Goal: Entertainment & Leisure: Consume media (video, audio)

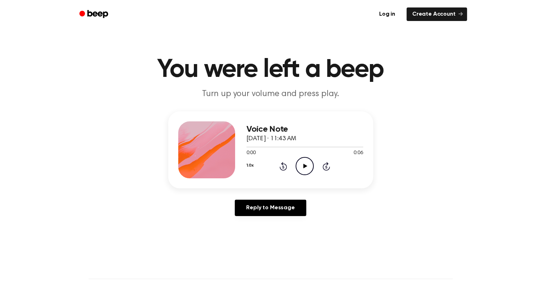
click at [299, 164] on icon "Play Audio" at bounding box center [304, 166] width 18 height 18
click at [376, 259] on main "You were left a beep Turn up your volume and press play. Voice Note October 10,…" at bounding box center [270, 219] width 541 height 438
click at [298, 170] on icon "Play Audio" at bounding box center [304, 166] width 18 height 18
click at [303, 164] on icon "Play Audio" at bounding box center [304, 166] width 18 height 18
click at [307, 161] on icon "Play Audio" at bounding box center [304, 166] width 18 height 18
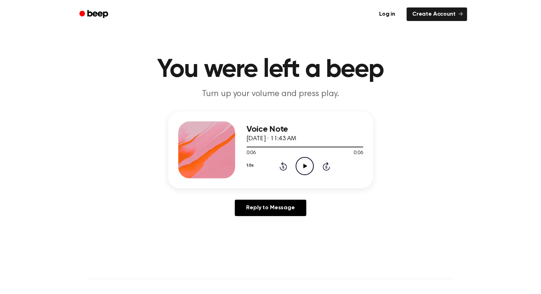
click at [303, 161] on icon "Play Audio" at bounding box center [304, 166] width 18 height 18
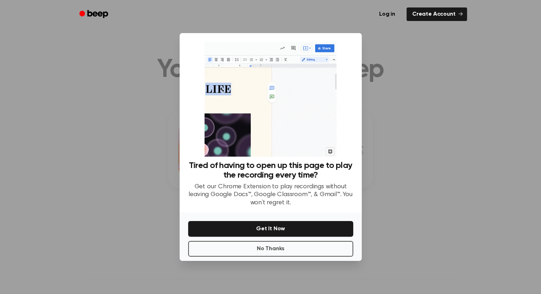
click at [412, 182] on div at bounding box center [270, 147] width 541 height 294
click at [284, 253] on button "No Thanks" at bounding box center [270, 249] width 165 height 16
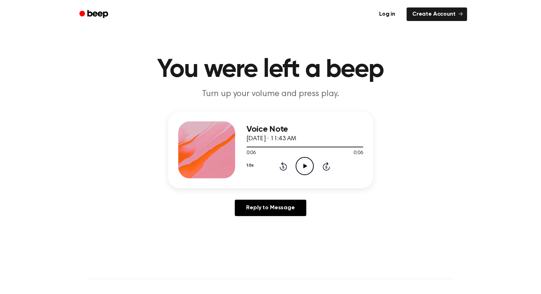
click at [305, 166] on icon at bounding box center [305, 166] width 4 height 5
click at [300, 165] on icon "Play Audio" at bounding box center [304, 166] width 18 height 18
click at [303, 160] on icon "Play Audio" at bounding box center [304, 166] width 18 height 18
click at [304, 169] on icon "Play Audio" at bounding box center [304, 166] width 18 height 18
click at [301, 171] on icon "Pause Audio" at bounding box center [304, 166] width 18 height 18
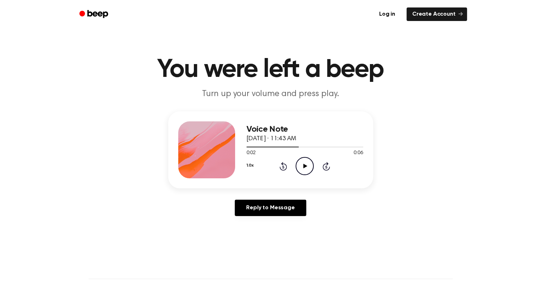
click at [306, 166] on icon at bounding box center [305, 166] width 4 height 5
click at [301, 163] on icon "Play Audio" at bounding box center [304, 166] width 18 height 18
click at [303, 165] on icon "Play Audio" at bounding box center [304, 166] width 18 height 18
click at [300, 164] on icon "Play Audio" at bounding box center [304, 166] width 18 height 18
click at [305, 166] on icon at bounding box center [305, 166] width 4 height 5
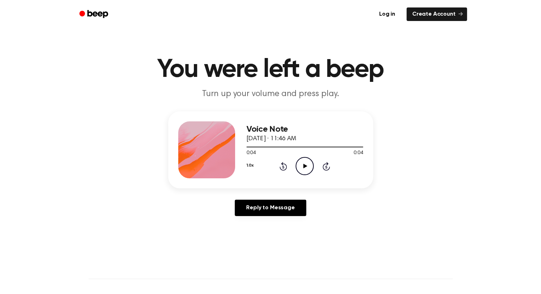
click at [304, 161] on icon "Play Audio" at bounding box center [304, 166] width 18 height 18
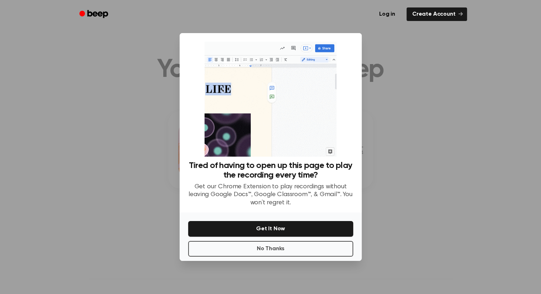
click at [431, 169] on div at bounding box center [270, 147] width 541 height 294
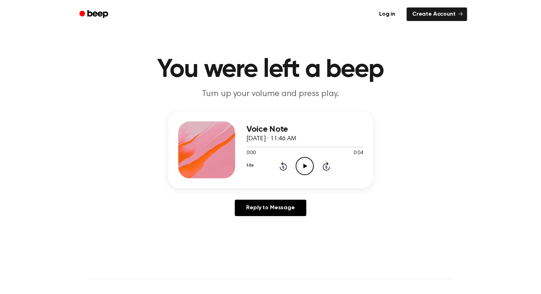
click at [301, 172] on icon "Play Audio" at bounding box center [304, 166] width 18 height 18
click at [310, 167] on icon "Play Audio" at bounding box center [304, 166] width 18 height 18
click at [304, 168] on icon "Play Audio" at bounding box center [304, 166] width 18 height 18
click at [305, 167] on icon at bounding box center [305, 166] width 4 height 5
click at [294, 174] on div "1.0x Rewind 5 seconds Play Audio Skip 5 seconds" at bounding box center [304, 166] width 117 height 18
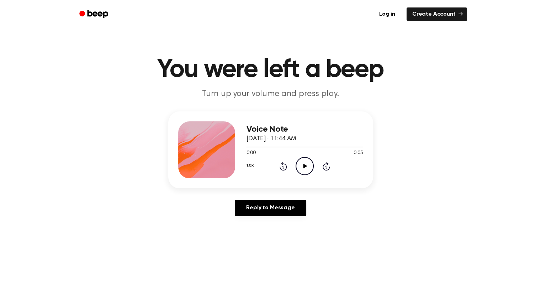
click at [307, 164] on icon "Play Audio" at bounding box center [304, 166] width 18 height 18
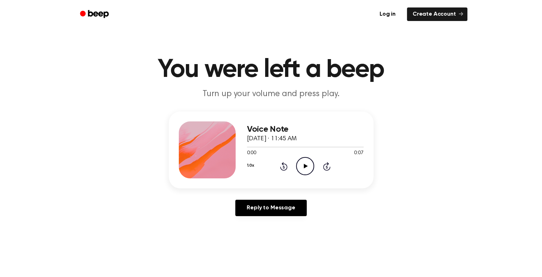
click at [299, 165] on icon "Play Audio" at bounding box center [305, 166] width 18 height 18
click at [303, 166] on icon "Play Audio" at bounding box center [305, 166] width 18 height 18
click at [307, 165] on icon at bounding box center [306, 166] width 4 height 5
click at [305, 165] on icon "Pause Audio" at bounding box center [305, 166] width 18 height 18
click at [302, 164] on icon "Play Audio" at bounding box center [305, 166] width 18 height 18
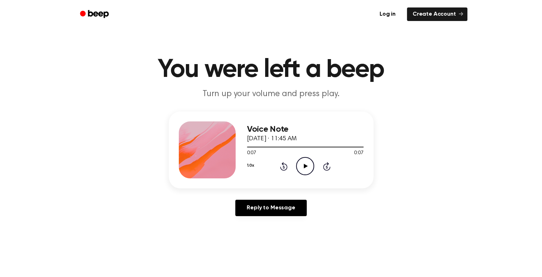
click at [306, 169] on icon "Play Audio" at bounding box center [305, 166] width 18 height 18
click at [307, 165] on icon "Play Audio" at bounding box center [305, 166] width 18 height 18
click at [305, 161] on icon "Play Audio" at bounding box center [305, 166] width 18 height 18
click at [304, 162] on icon "Play Audio" at bounding box center [305, 166] width 18 height 18
click at [306, 165] on icon "Play Audio" at bounding box center [305, 166] width 18 height 18
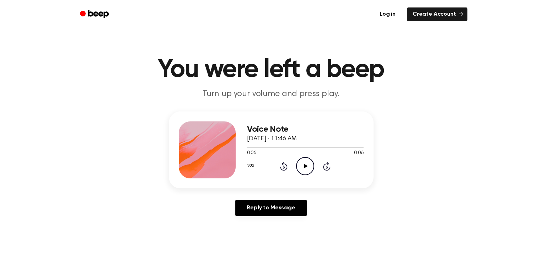
click at [310, 165] on icon "Play Audio" at bounding box center [305, 166] width 18 height 18
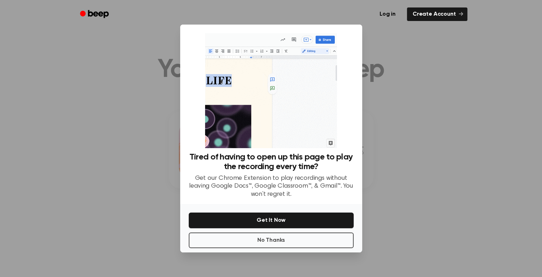
click at [421, 176] on div at bounding box center [271, 138] width 542 height 277
click at [404, 240] on div at bounding box center [271, 138] width 542 height 277
click at [295, 243] on button "No Thanks" at bounding box center [271, 240] width 165 height 16
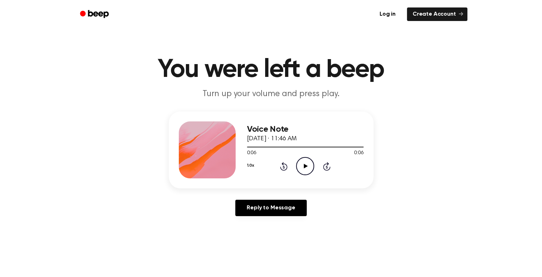
click at [307, 166] on icon "Play Audio" at bounding box center [305, 166] width 18 height 18
click at [305, 168] on icon "Play Audio" at bounding box center [305, 166] width 18 height 18
click at [310, 166] on icon "Play Audio" at bounding box center [305, 166] width 18 height 18
click at [306, 166] on icon at bounding box center [306, 166] width 4 height 5
click at [306, 164] on icon "Play Audio" at bounding box center [305, 166] width 18 height 18
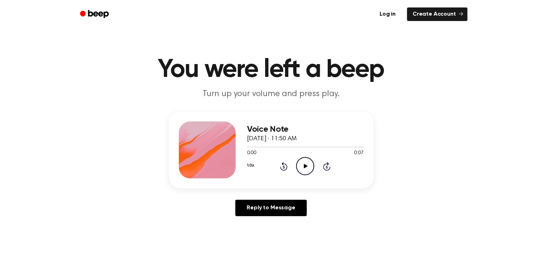
click at [306, 165] on icon "Play Audio" at bounding box center [305, 166] width 18 height 18
